Goal: Communication & Community: Answer question/provide support

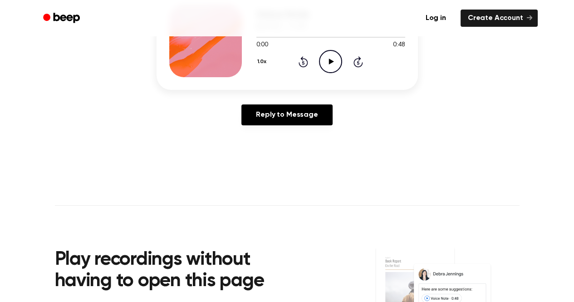
scroll to position [63, 0]
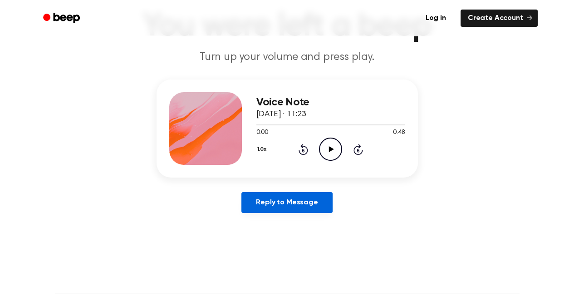
click at [312, 200] on link "Reply to Message" at bounding box center [286, 202] width 91 height 21
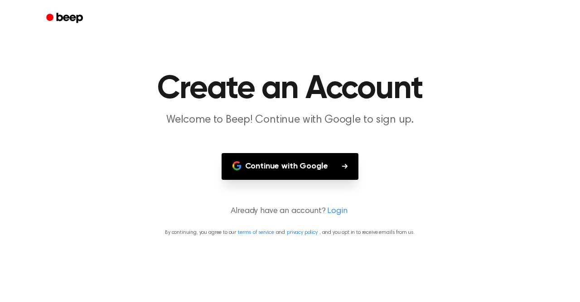
click at [292, 165] on button "Continue with Google" at bounding box center [290, 166] width 137 height 27
click at [333, 213] on link "Login" at bounding box center [337, 211] width 20 height 12
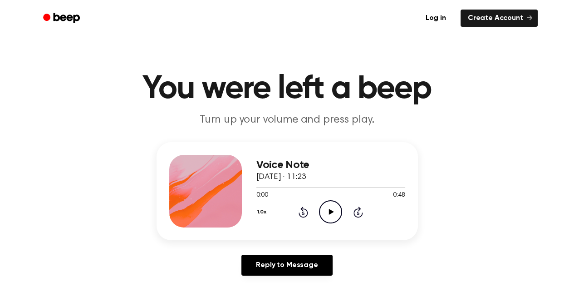
click at [329, 214] on icon at bounding box center [331, 212] width 5 height 6
click at [329, 213] on icon at bounding box center [331, 212] width 5 height 6
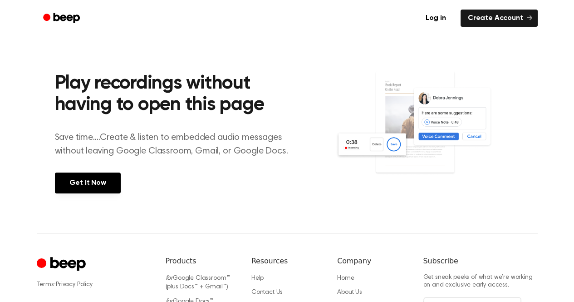
scroll to position [408, 0]
